Goal: Transaction & Acquisition: Purchase product/service

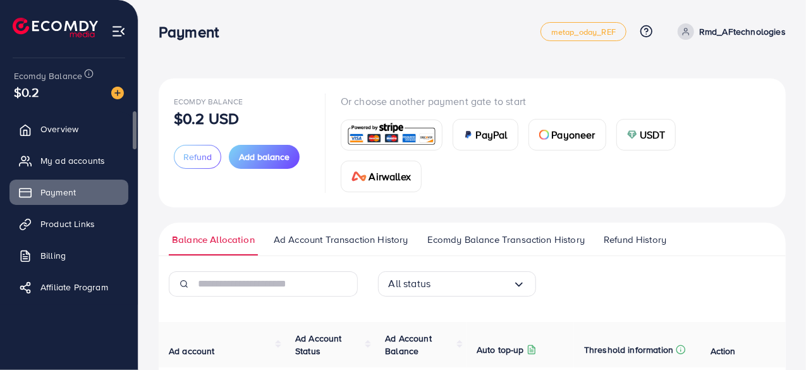
scroll to position [8, 0]
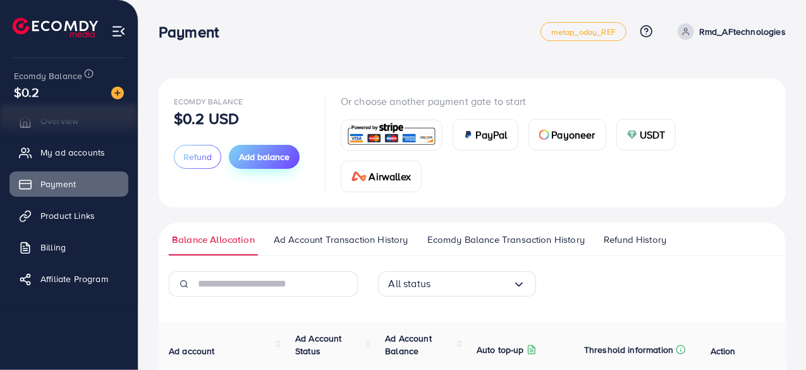
click at [263, 159] on span "Add balance" at bounding box center [264, 156] width 51 height 13
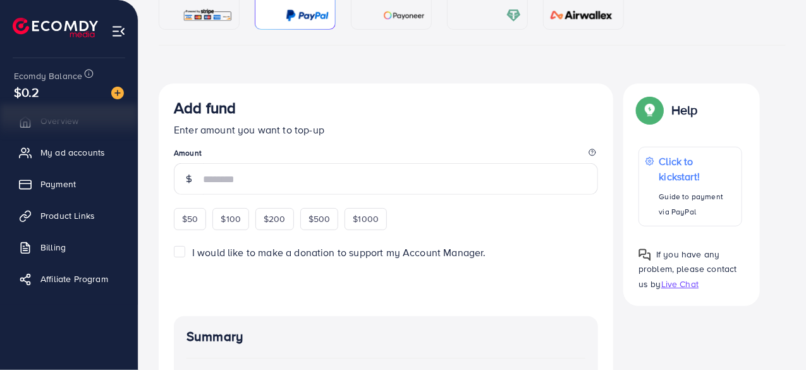
scroll to position [190, 0]
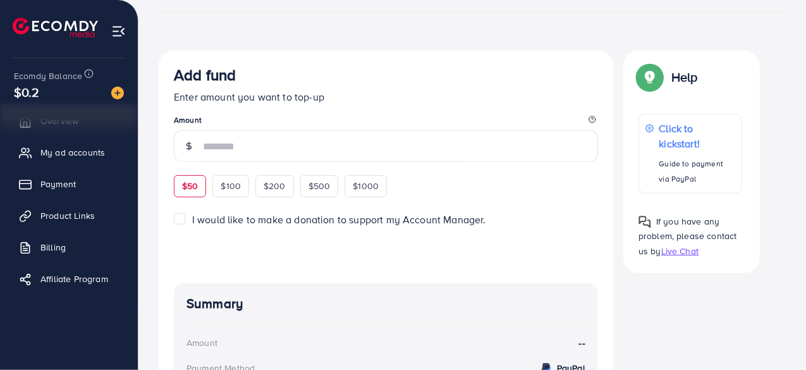
click at [195, 185] on span "$50" at bounding box center [190, 185] width 16 height 13
type input "**"
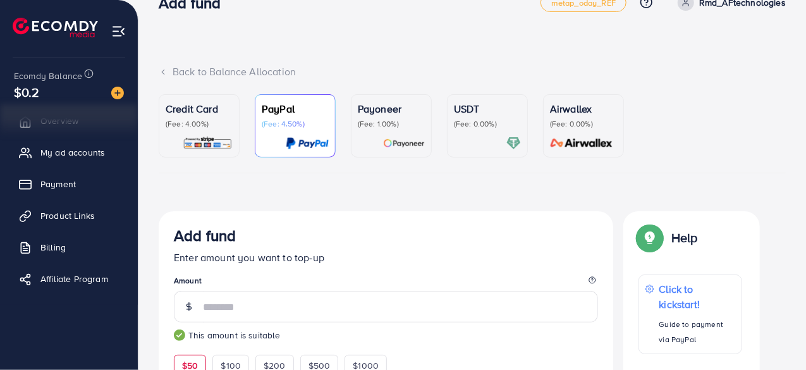
scroll to position [0, 0]
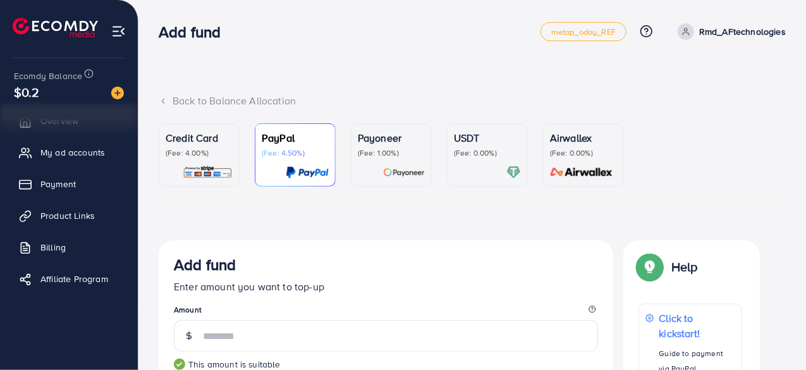
click at [224, 136] on p "Credit Card" at bounding box center [199, 137] width 67 height 15
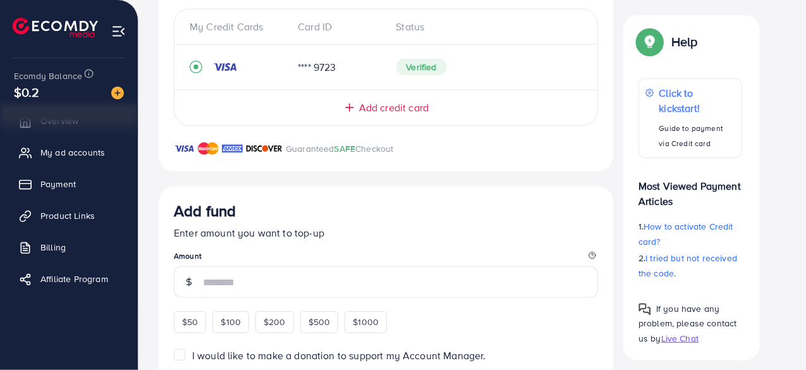
scroll to position [316, 0]
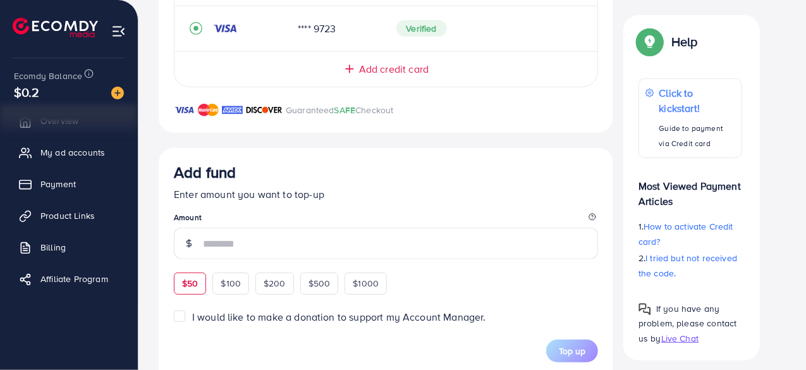
click at [193, 281] on span "$50" at bounding box center [190, 283] width 16 height 13
type input "**"
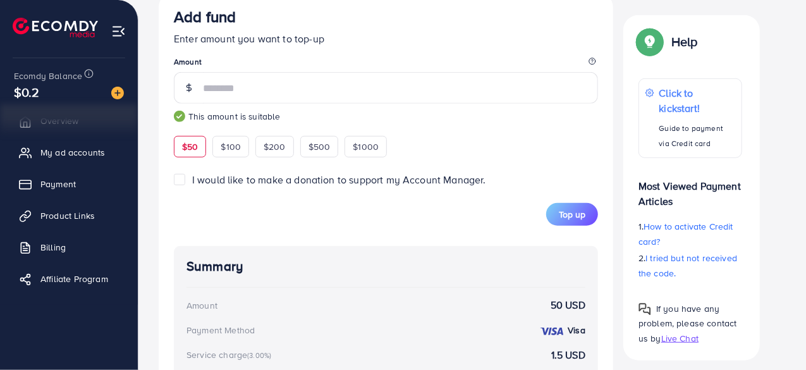
scroll to position [505, 0]
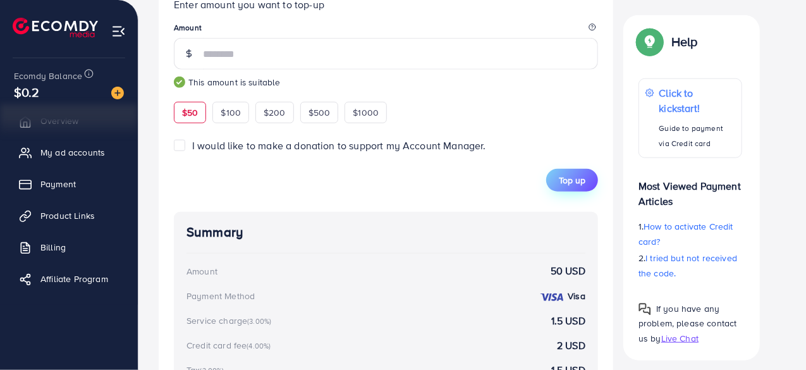
click at [561, 180] on span "Top up" at bounding box center [572, 180] width 27 height 13
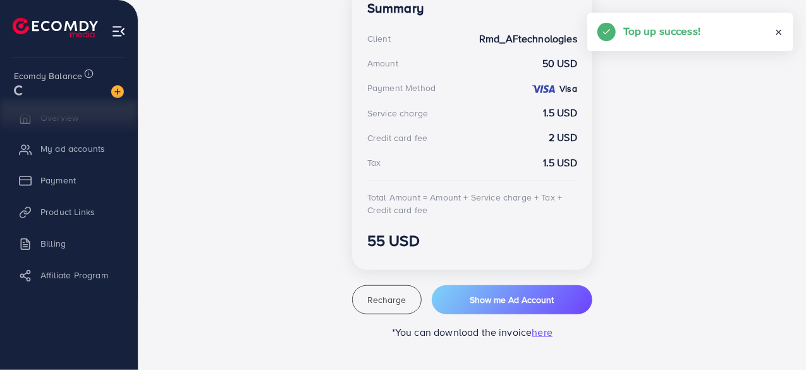
scroll to position [382, 0]
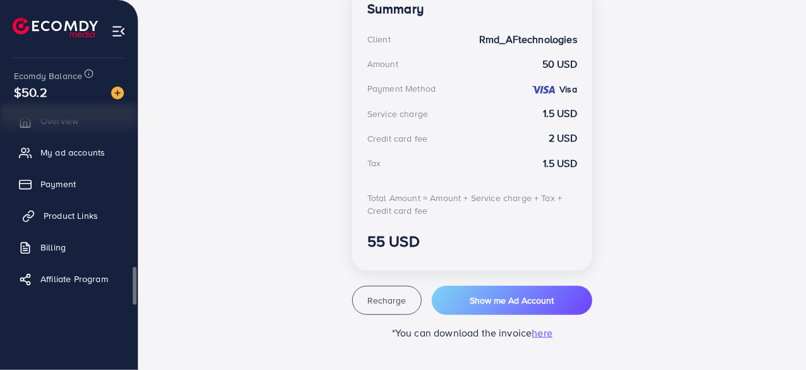
click at [73, 215] on span "Product Links" at bounding box center [71, 215] width 54 height 13
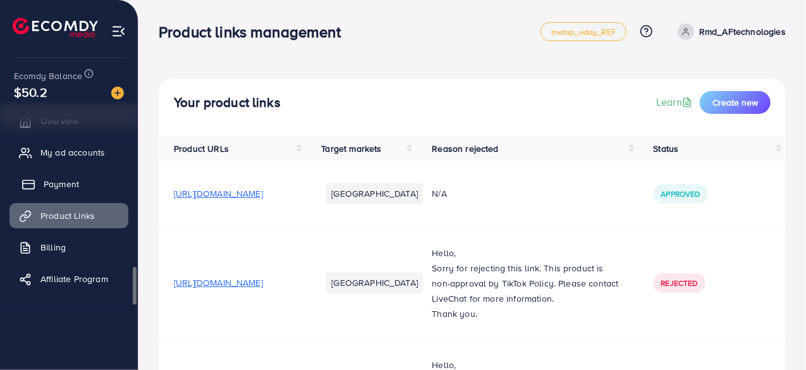
click at [92, 193] on link "Payment" at bounding box center [68, 183] width 119 height 25
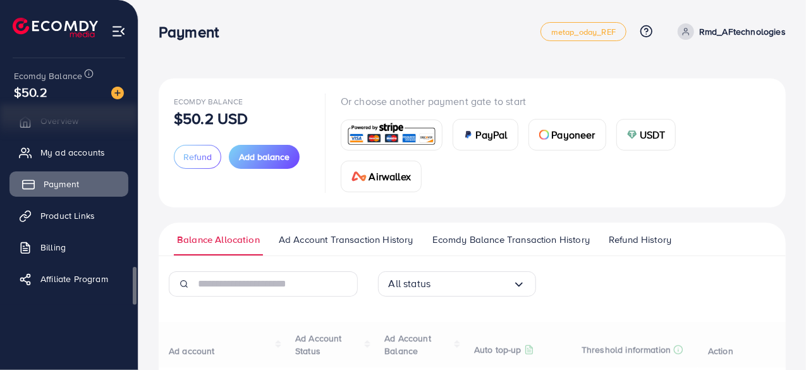
click at [87, 179] on link "Payment" at bounding box center [68, 183] width 119 height 25
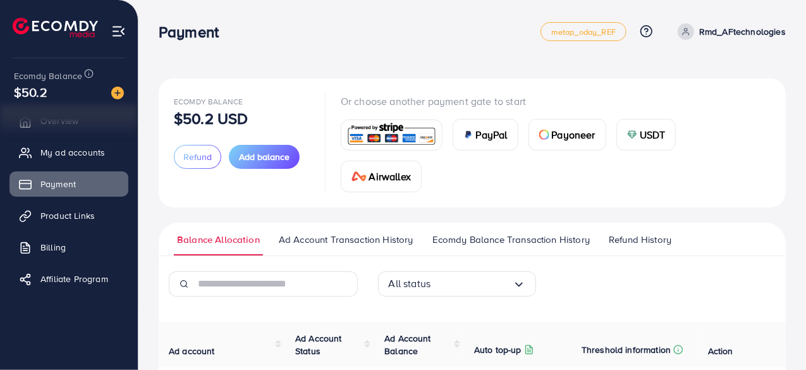
drag, startPoint x: 805, startPoint y: 181, endPoint x: 776, endPoint y: 258, distance: 82.4
click at [776, 258] on div "Ecomdy Balance $50.2 USD Refund Add balance Or choose another payment gate to s…" at bounding box center [471, 309] width 667 height 619
click at [767, 119] on div "PayPal Payoneer USDT Airwallex" at bounding box center [556, 150] width 430 height 83
drag, startPoint x: 805, startPoint y: 106, endPoint x: 805, endPoint y: 118, distance: 12.0
click at [805, 118] on div "Ecomdy Balance $50.2 USD Refund Add balance Or choose another payment gate to s…" at bounding box center [471, 309] width 667 height 619
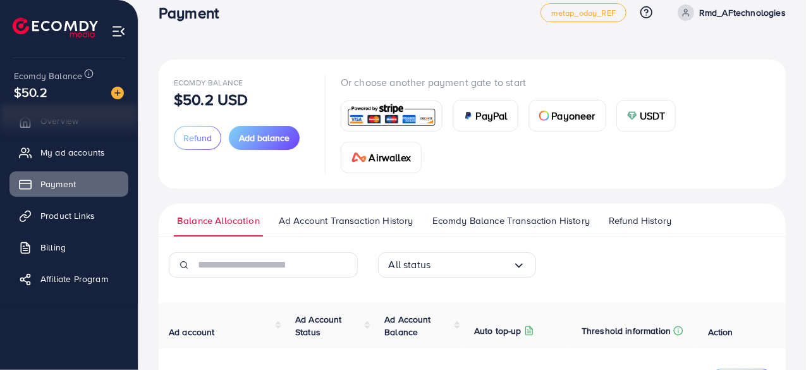
scroll to position [20, 0]
click at [758, 102] on div "PayPal Payoneer USDT Airwallex" at bounding box center [556, 130] width 430 height 83
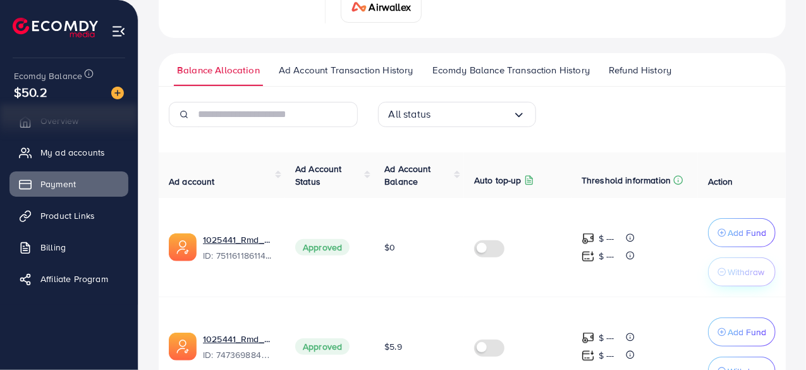
scroll to position [214, 0]
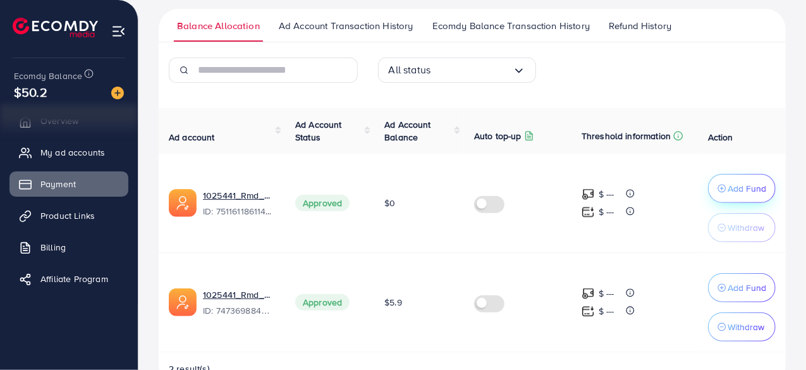
click at [743, 194] on button "Add Fund" at bounding box center [742, 188] width 68 height 29
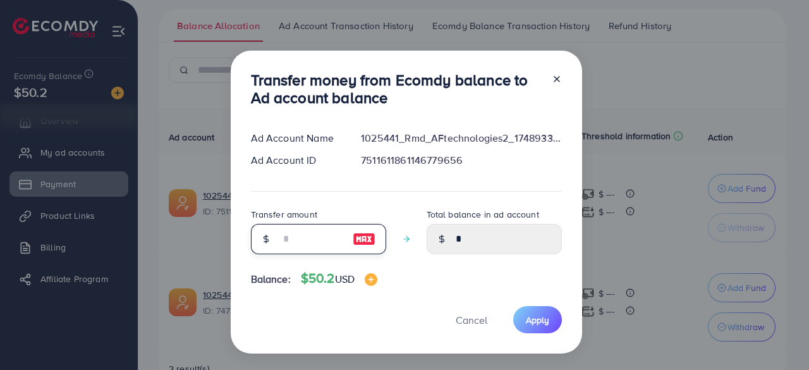
click at [329, 241] on input "number" at bounding box center [311, 239] width 63 height 30
type input "*"
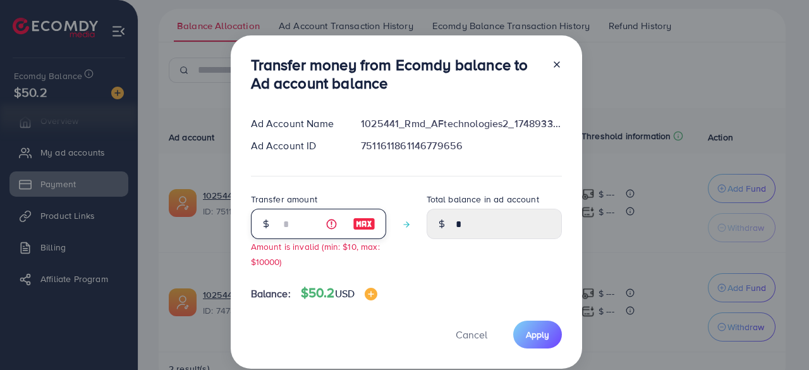
type input "****"
type input "**"
type input "*****"
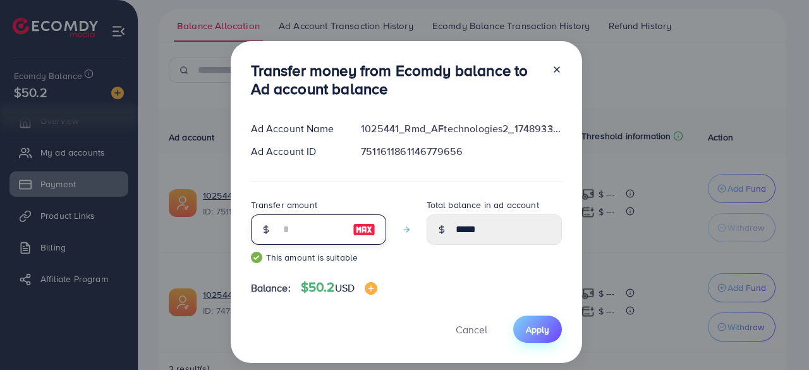
type input "**"
click at [529, 333] on span "Apply" at bounding box center [537, 329] width 23 height 13
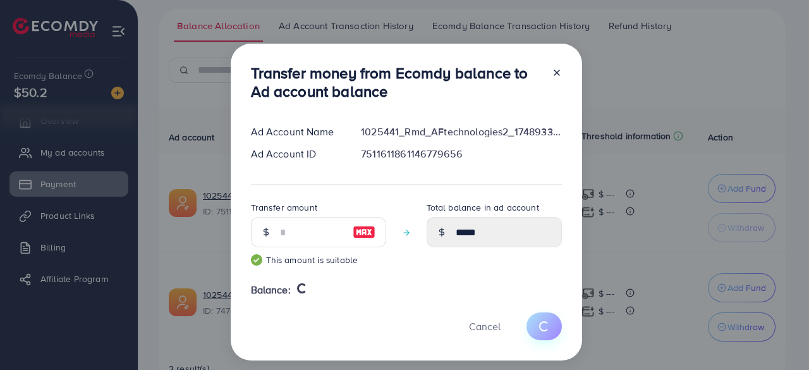
type input "*"
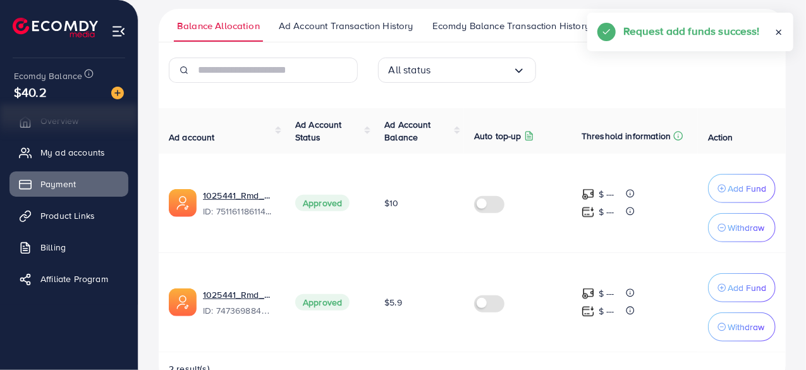
scroll to position [246, 0]
